Goal: Information Seeking & Learning: Learn about a topic

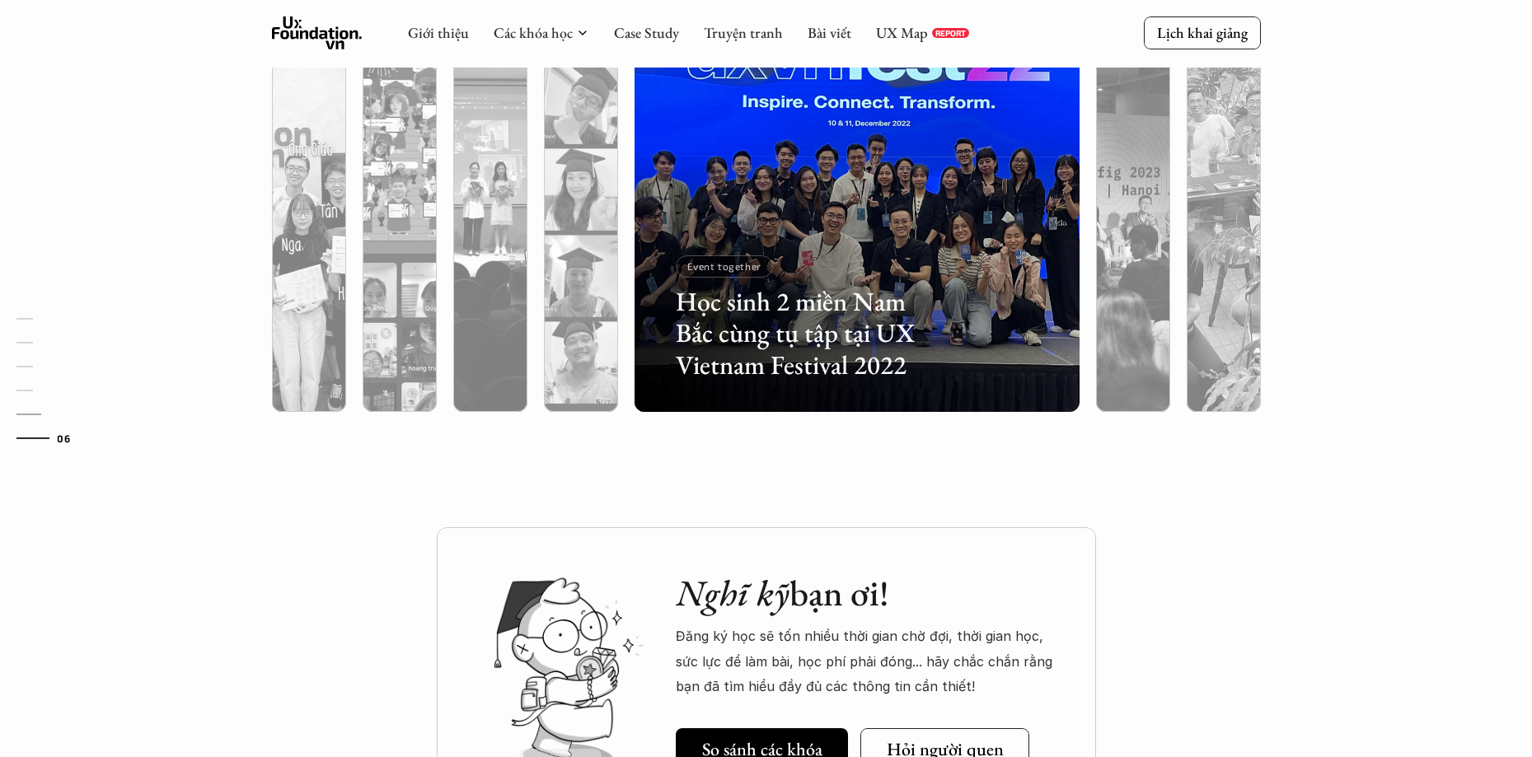
scroll to position [5107, 0]
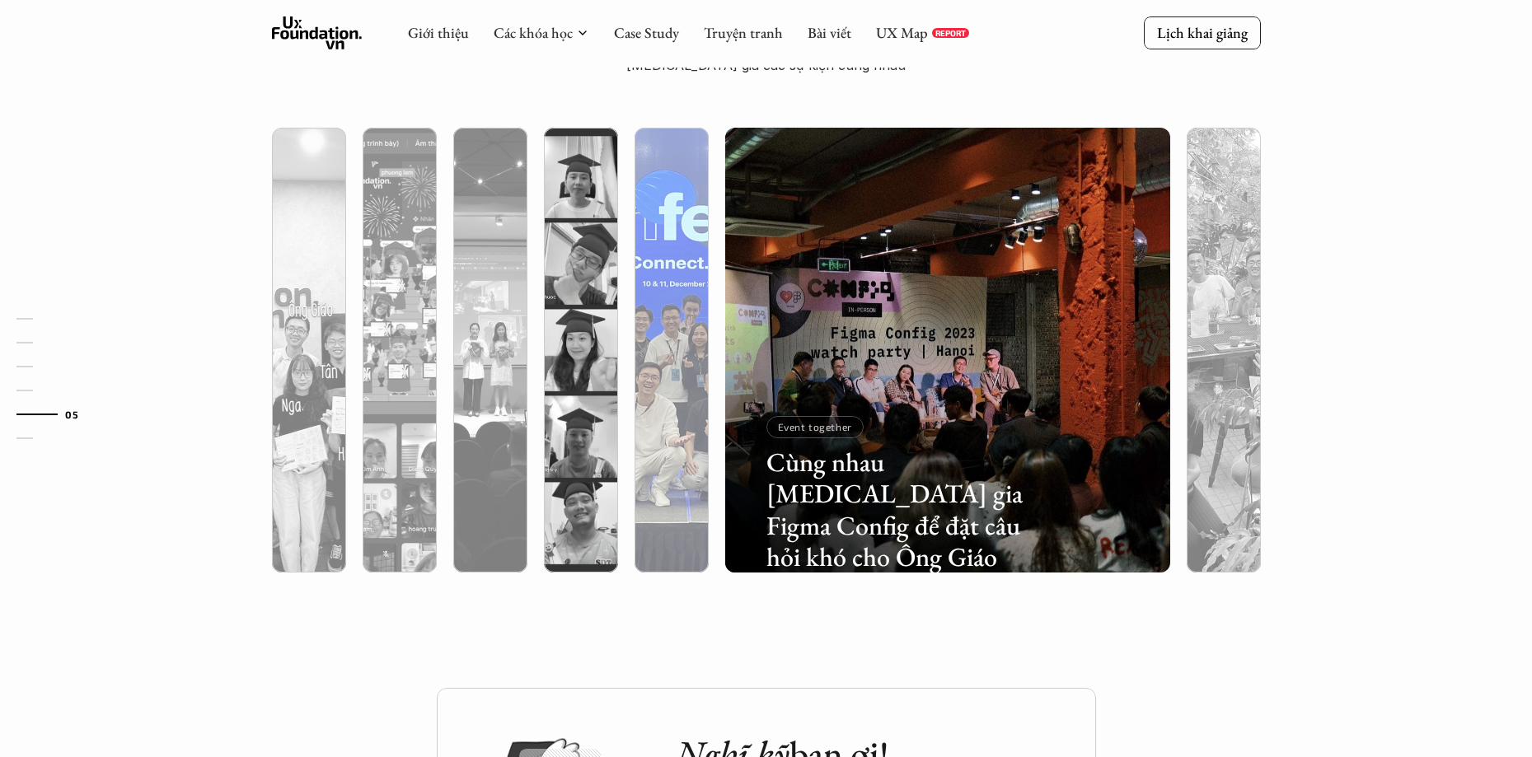
click at [671, 307] on div at bounding box center [672, 438] width 74 height 269
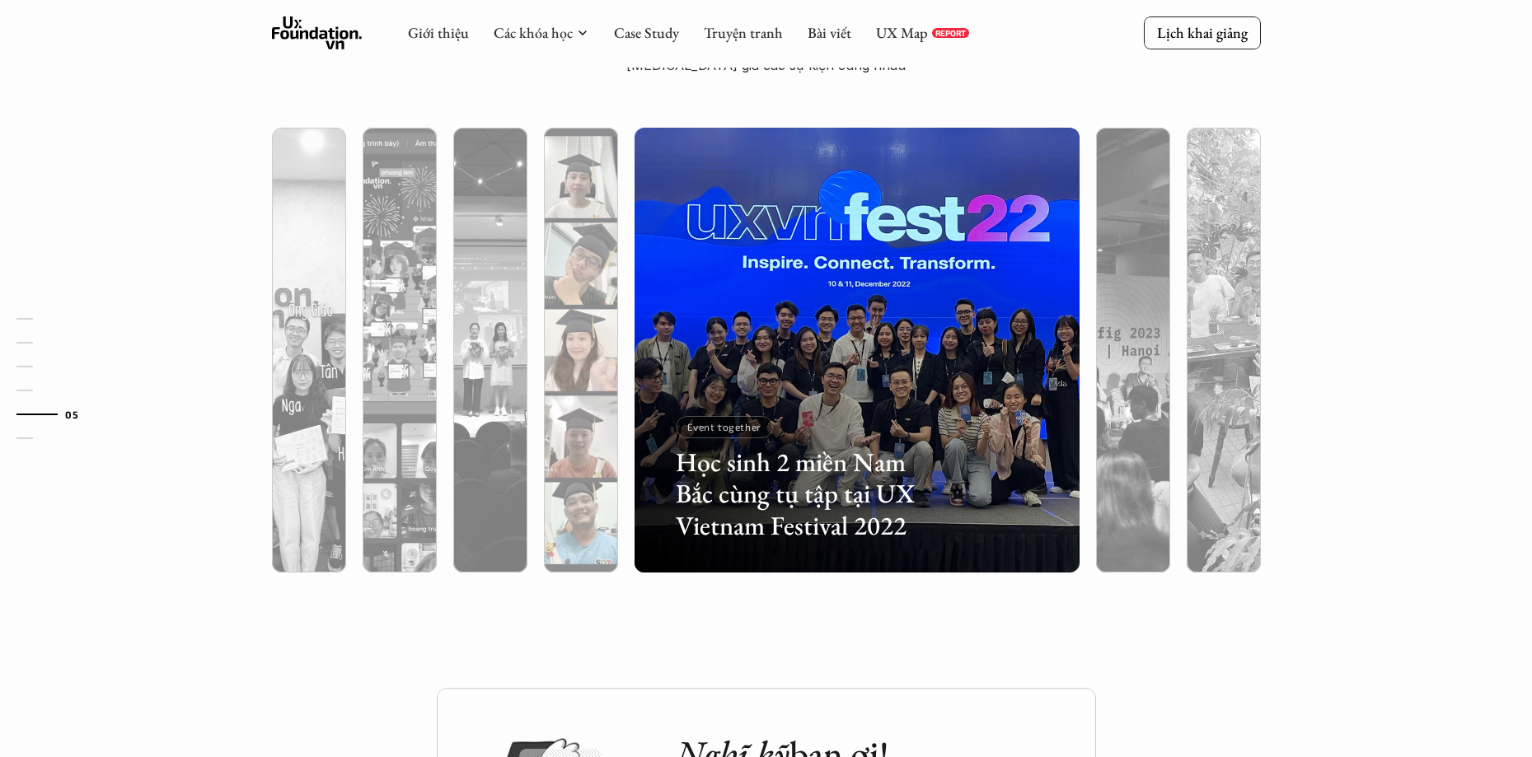
click at [602, 307] on div at bounding box center [581, 438] width 74 height 269
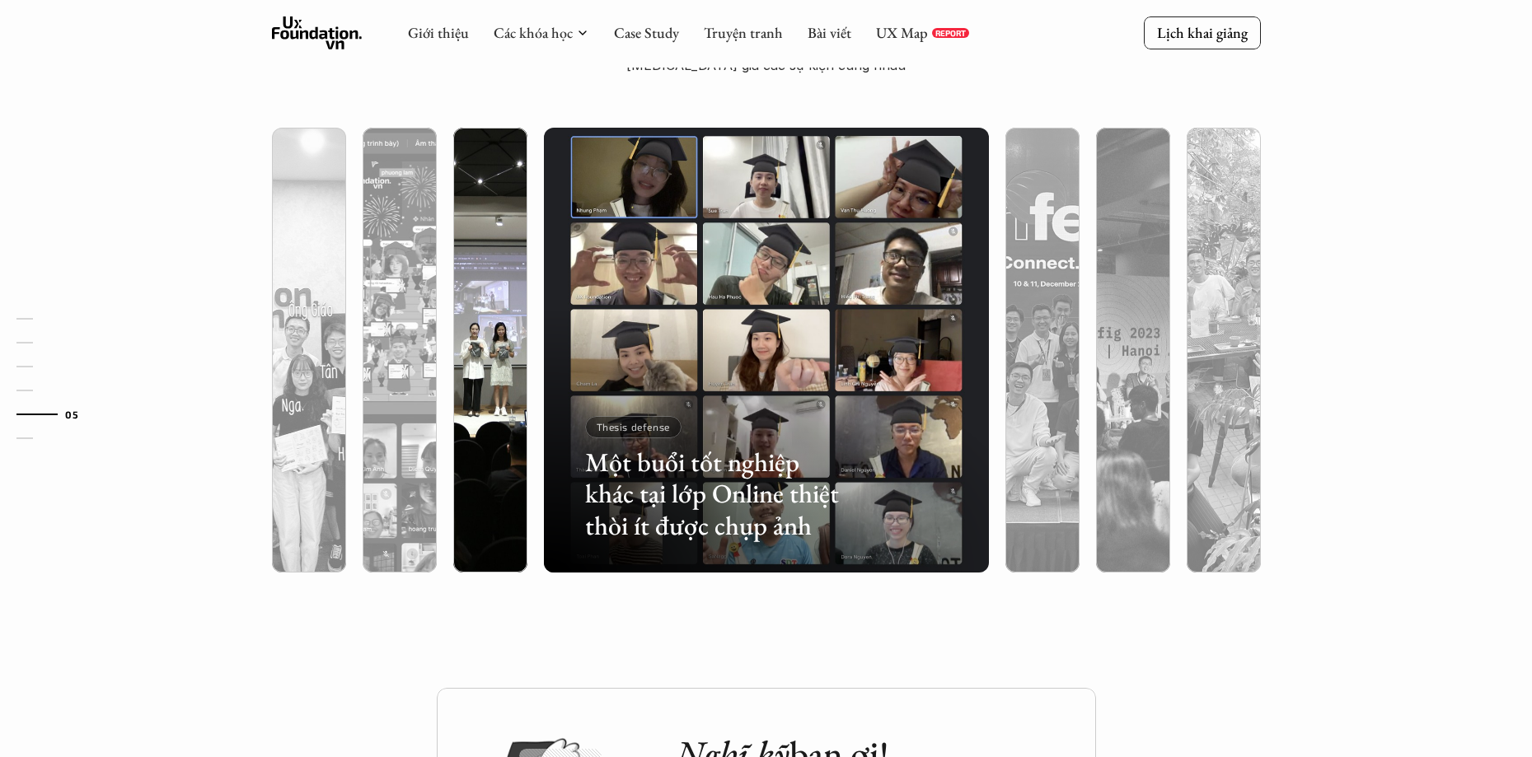
click at [471, 312] on div at bounding box center [490, 438] width 74 height 269
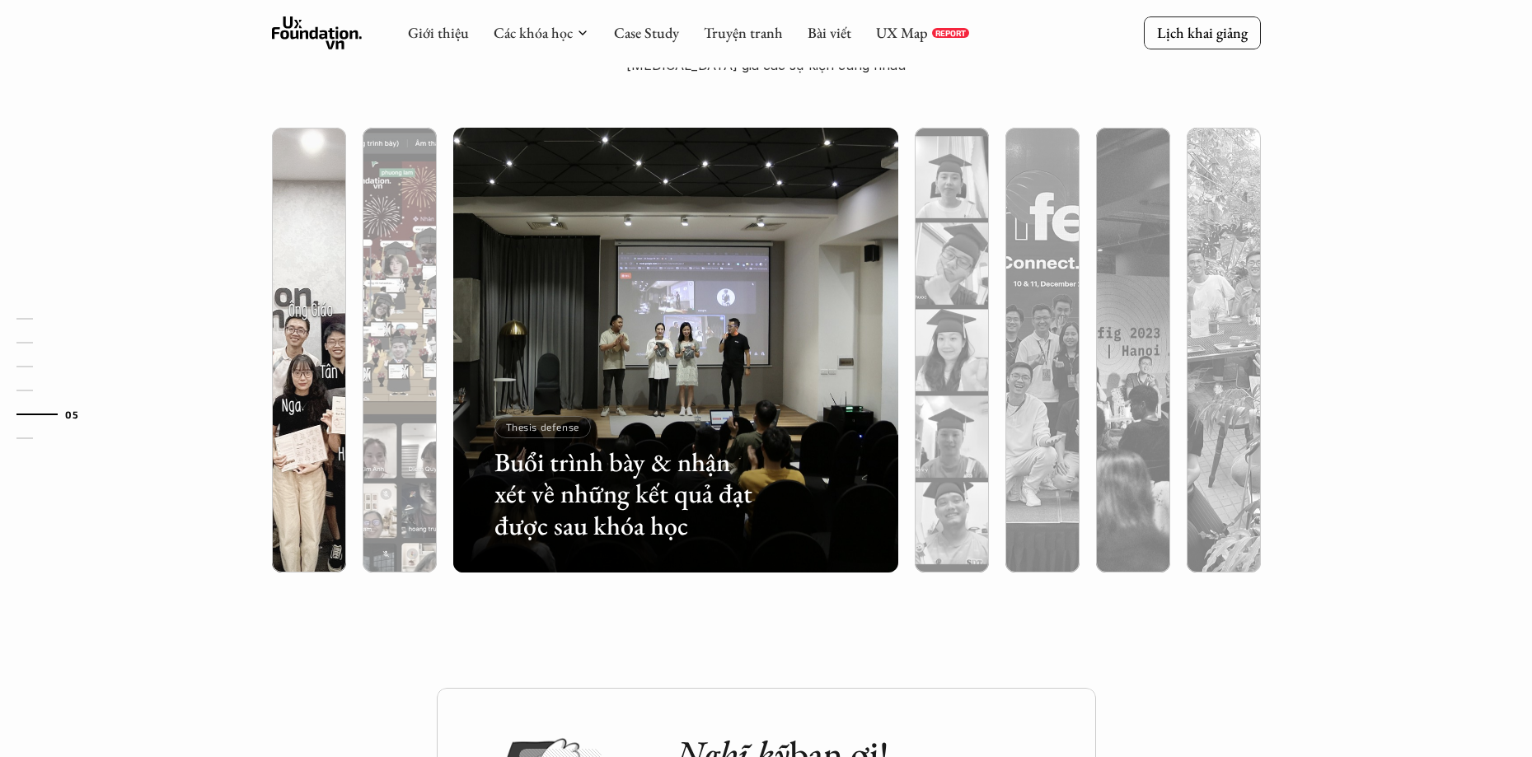
click at [409, 316] on div at bounding box center [400, 438] width 74 height 269
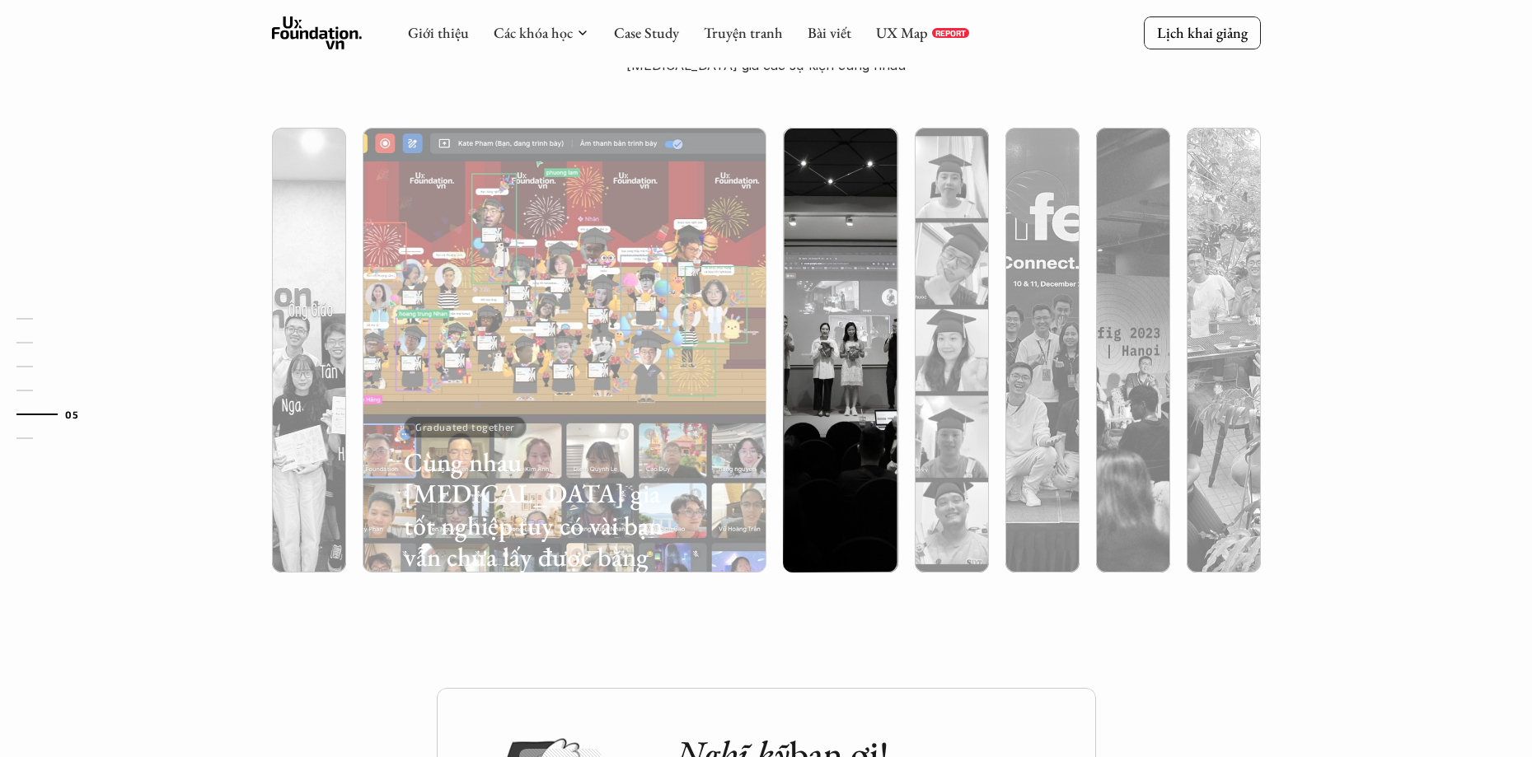
click at [310, 321] on div at bounding box center [309, 438] width 74 height 269
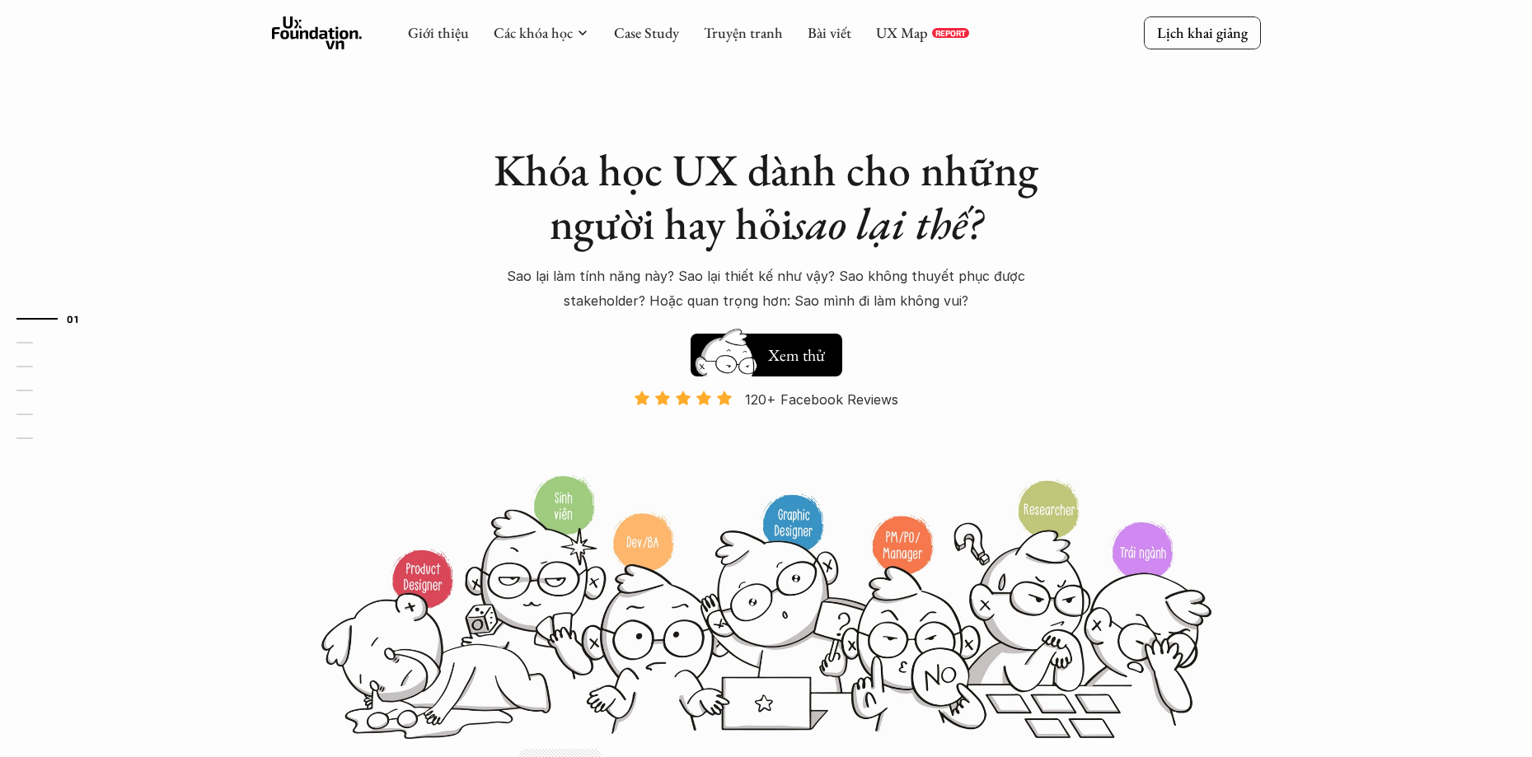
scroll to position [0, 0]
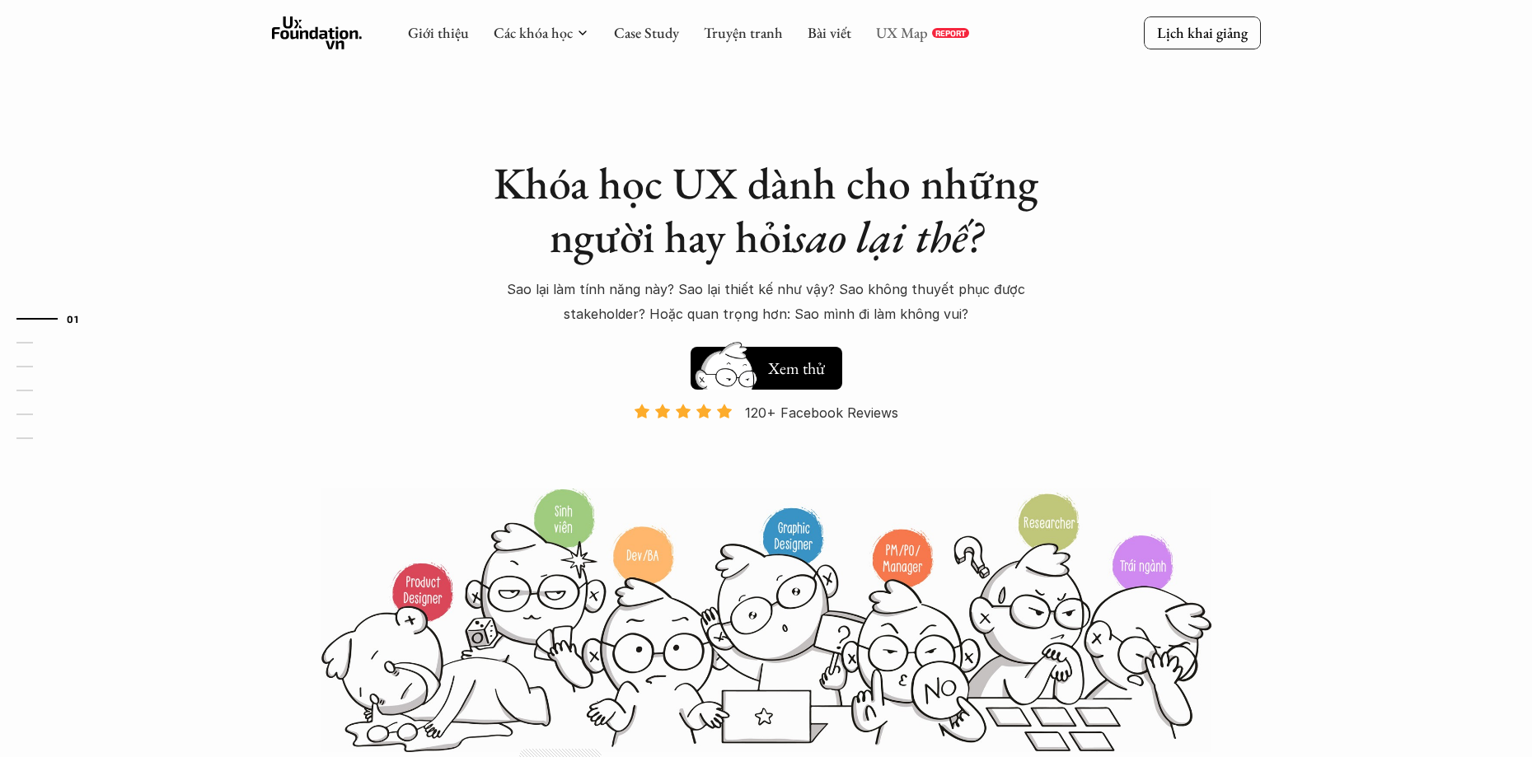
click at [887, 36] on link "UX Map" at bounding box center [902, 32] width 52 height 19
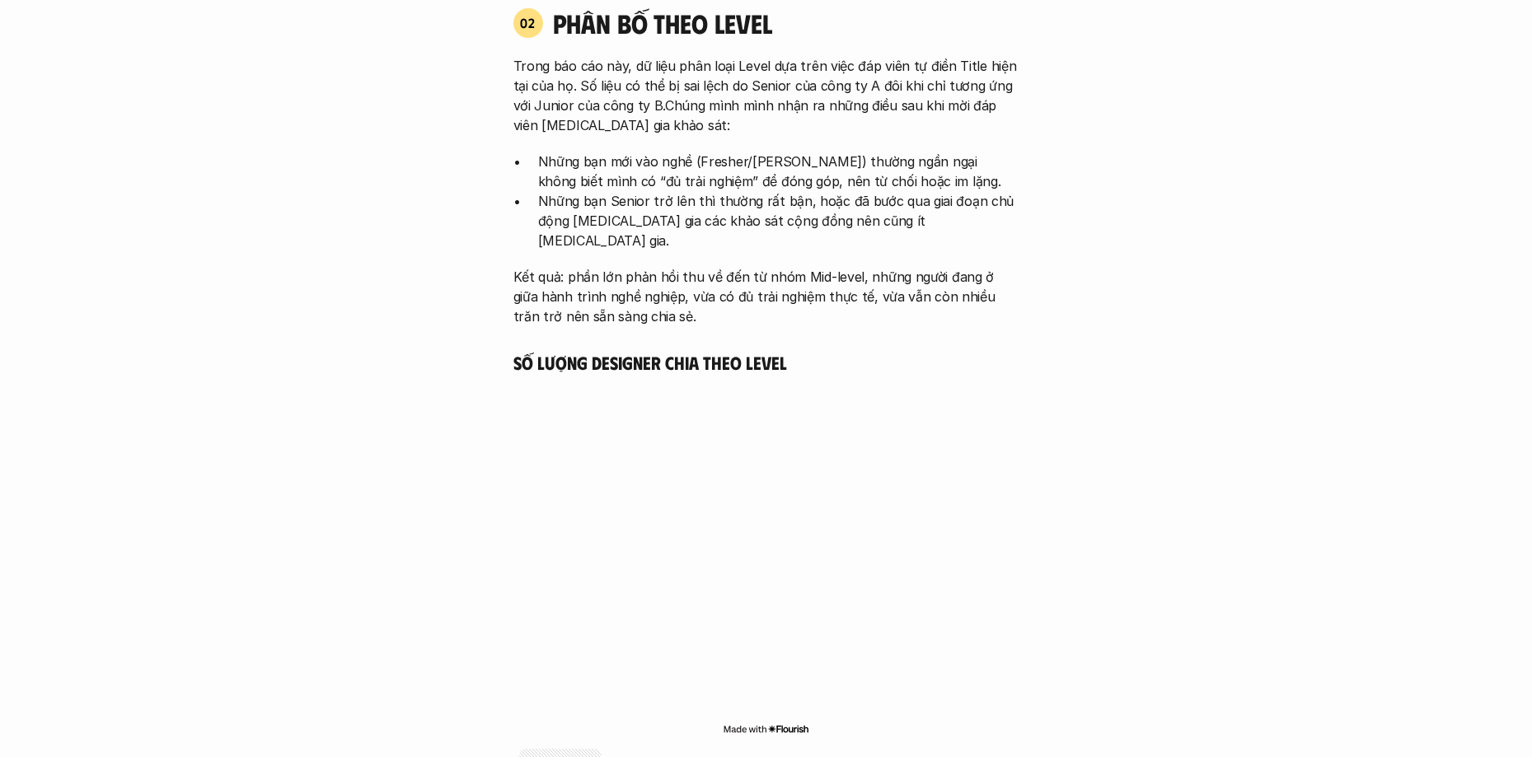
scroll to position [2719, 0]
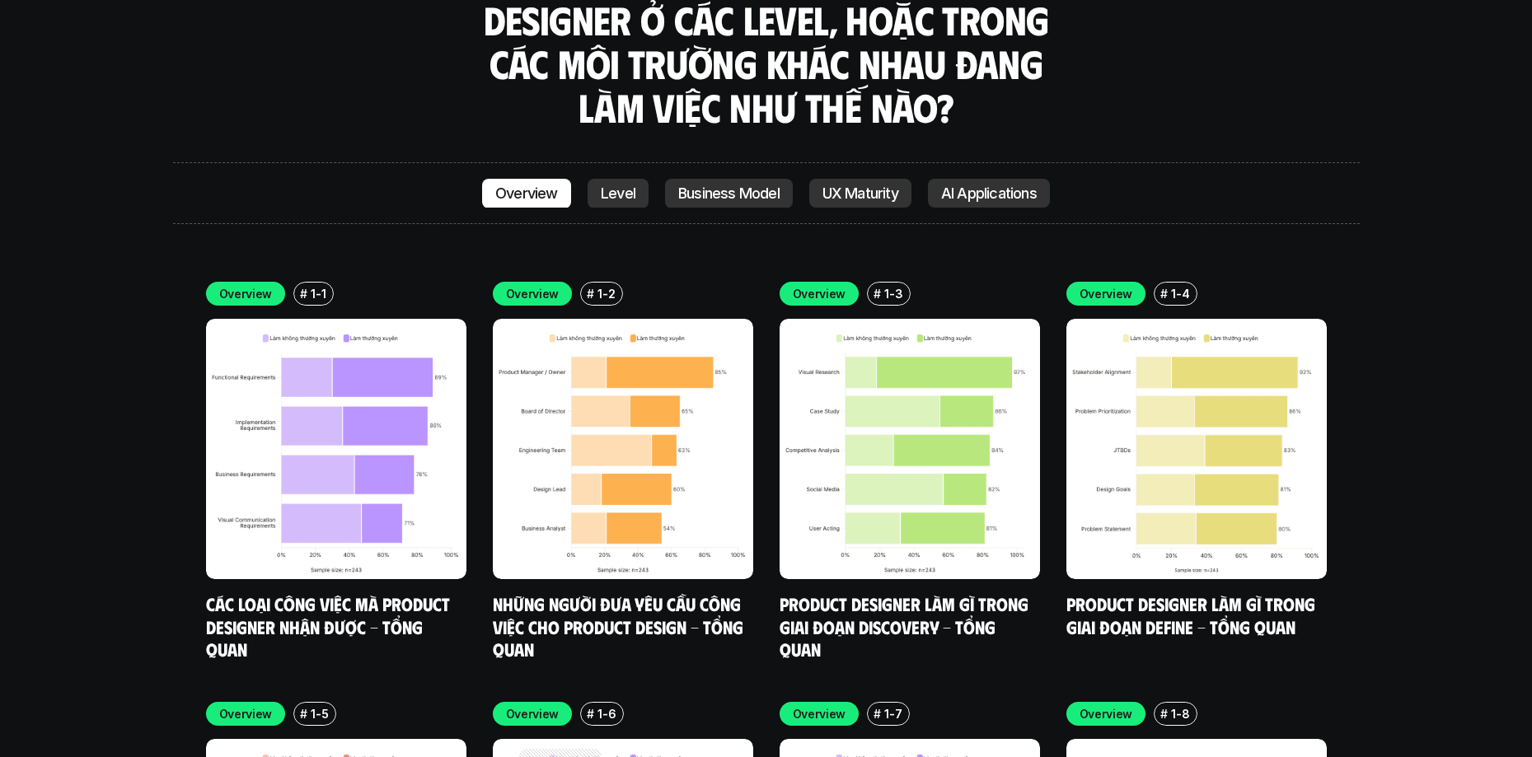
scroll to position [5768, 0]
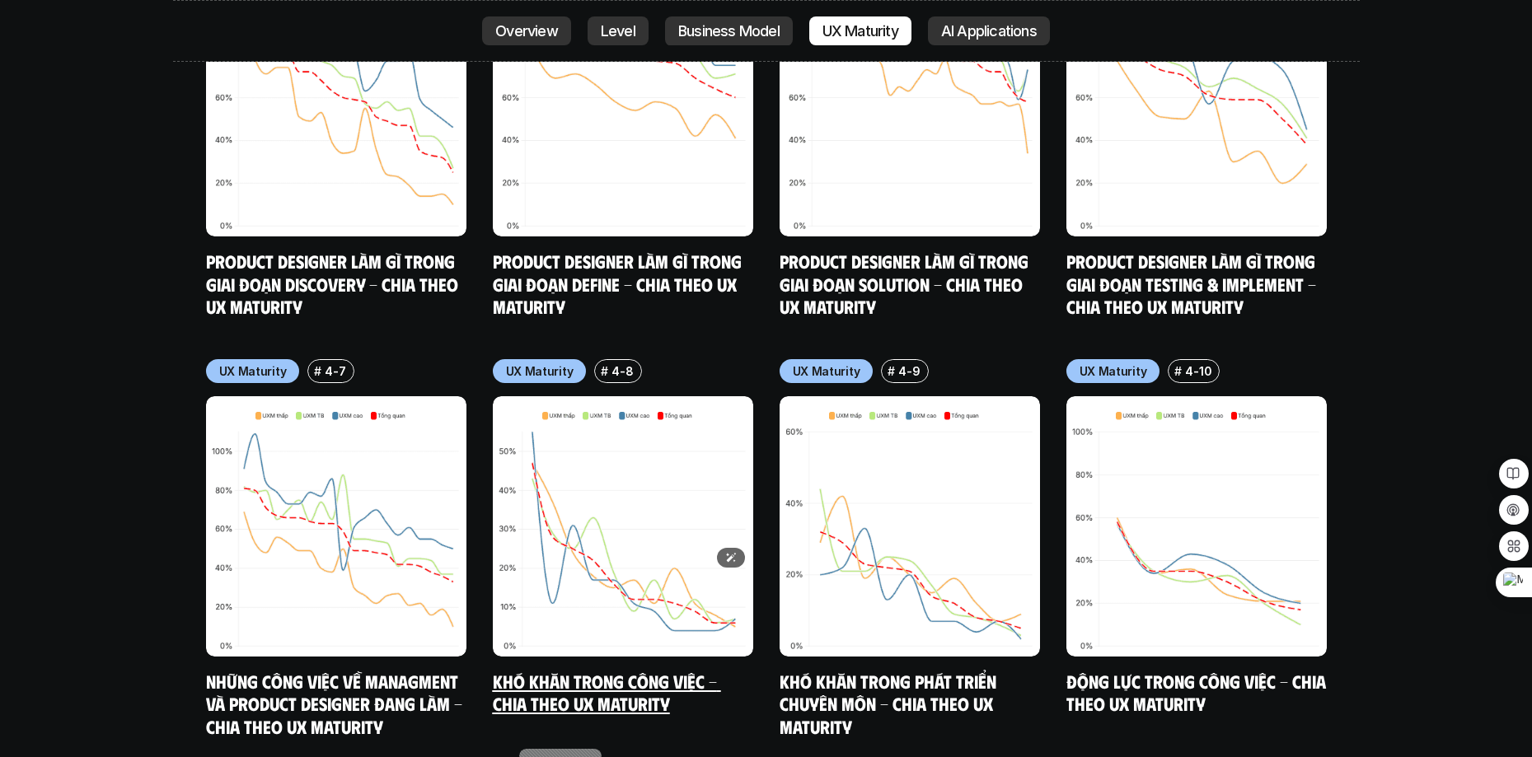
scroll to position [9444, 0]
